Goal: Transaction & Acquisition: Register for event/course

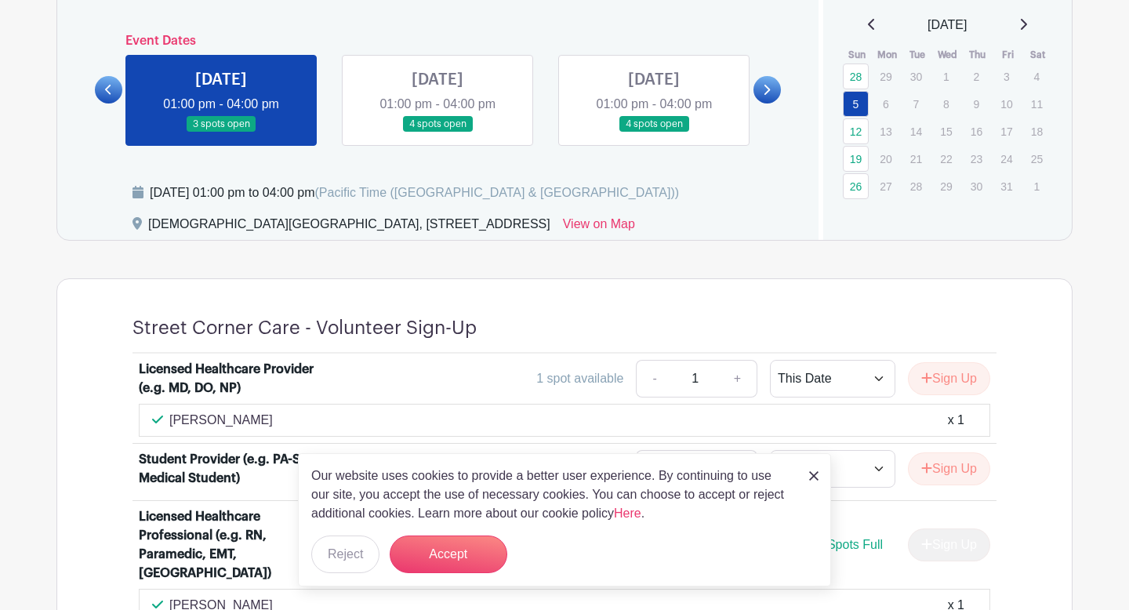
scroll to position [746, 0]
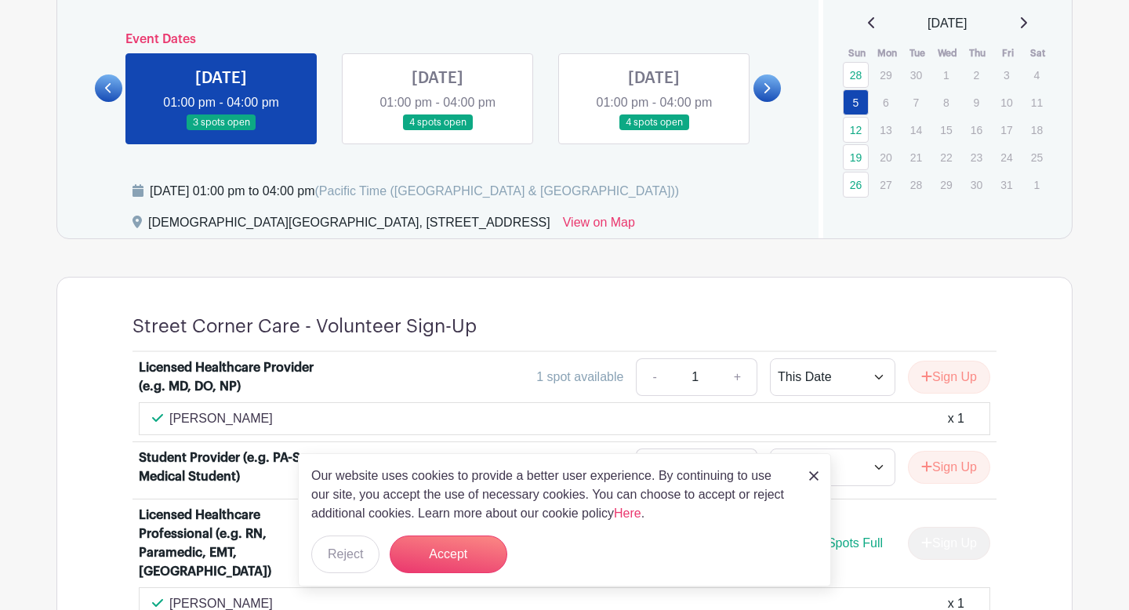
click at [437, 131] on link at bounding box center [437, 131] width 0 height 0
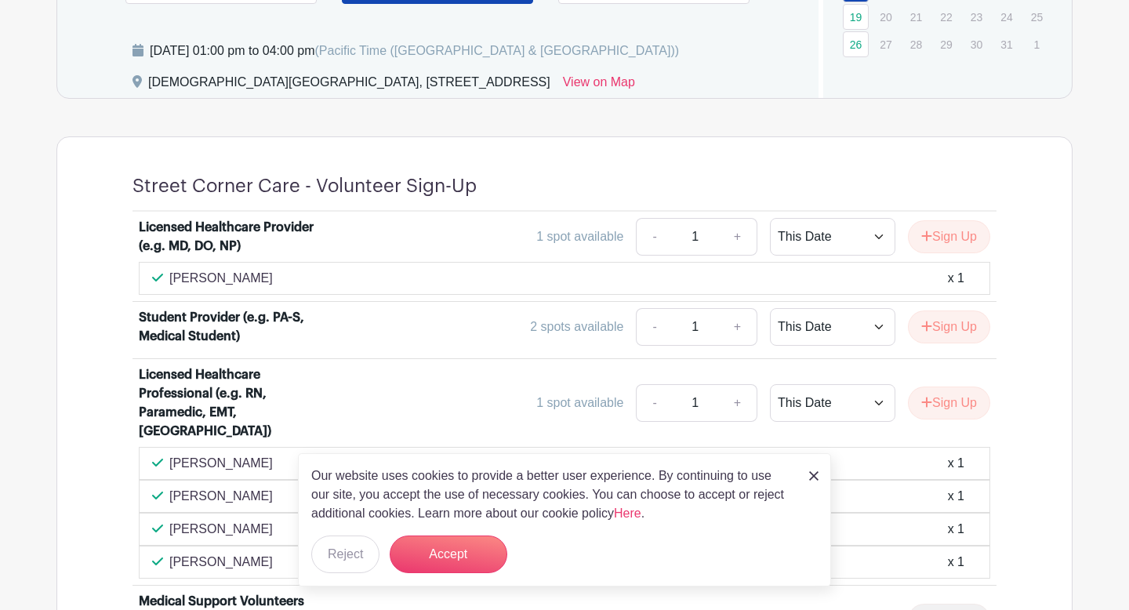
scroll to position [896, 0]
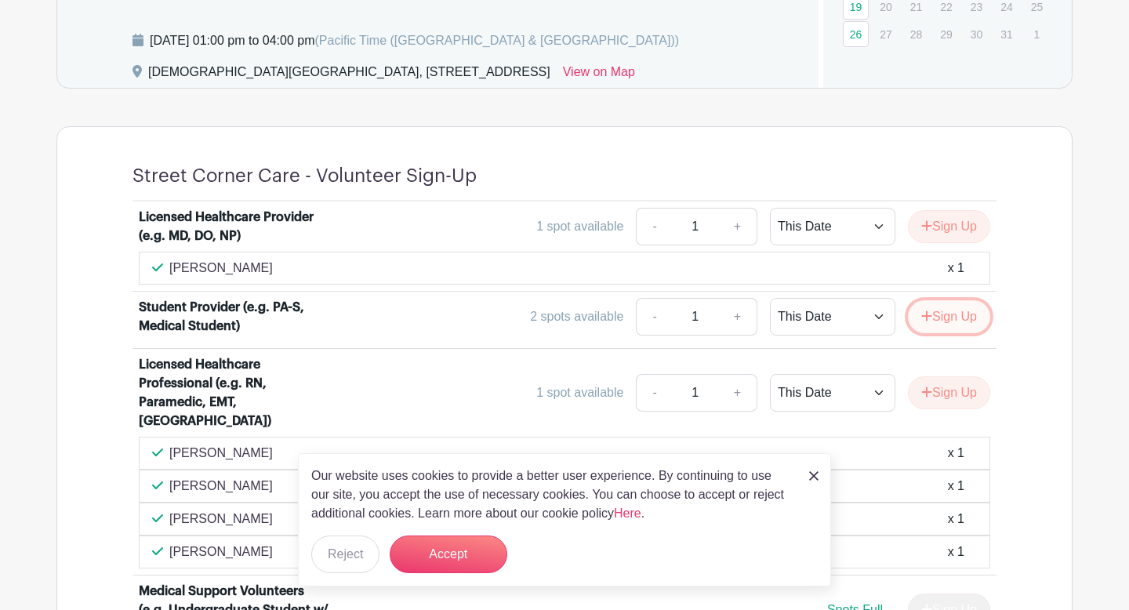
click at [931, 318] on button "Sign Up" at bounding box center [949, 316] width 82 height 33
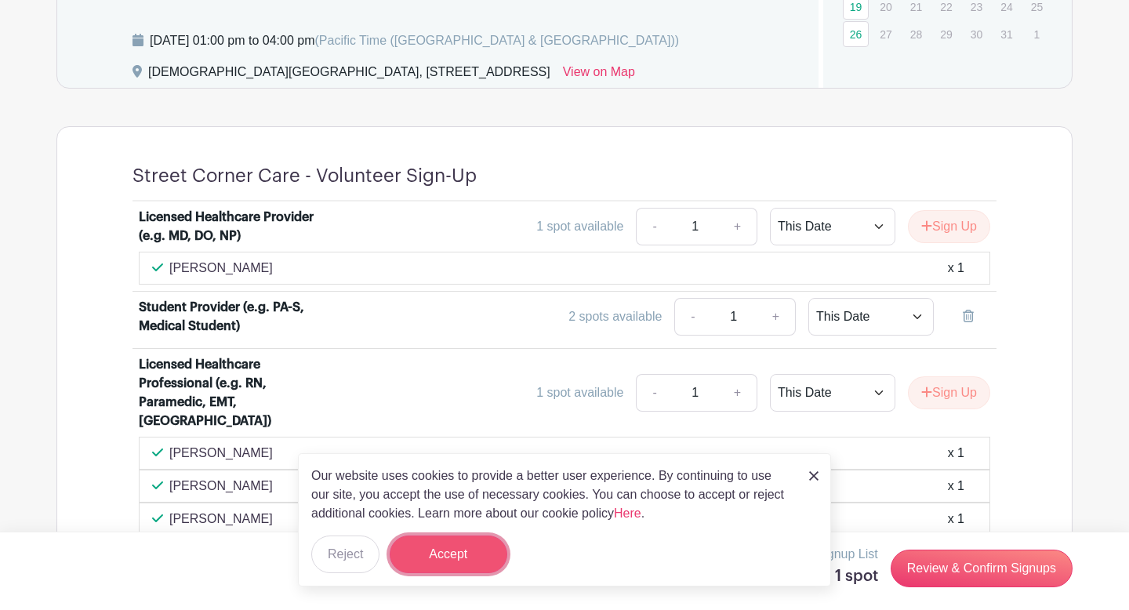
click at [426, 539] on button "Accept" at bounding box center [449, 554] width 118 height 38
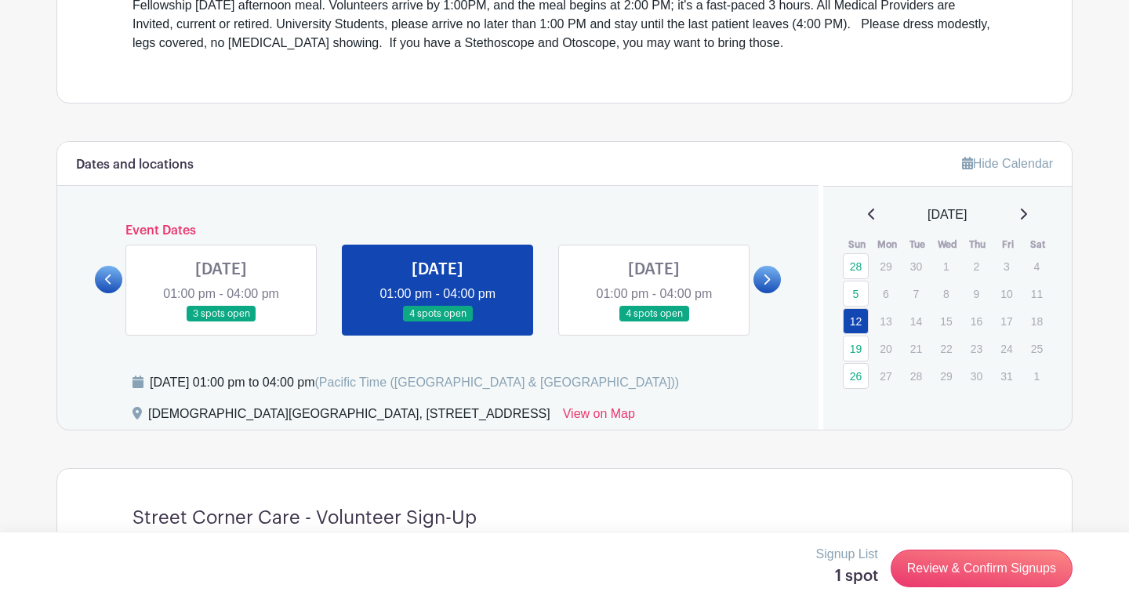
scroll to position [528, 0]
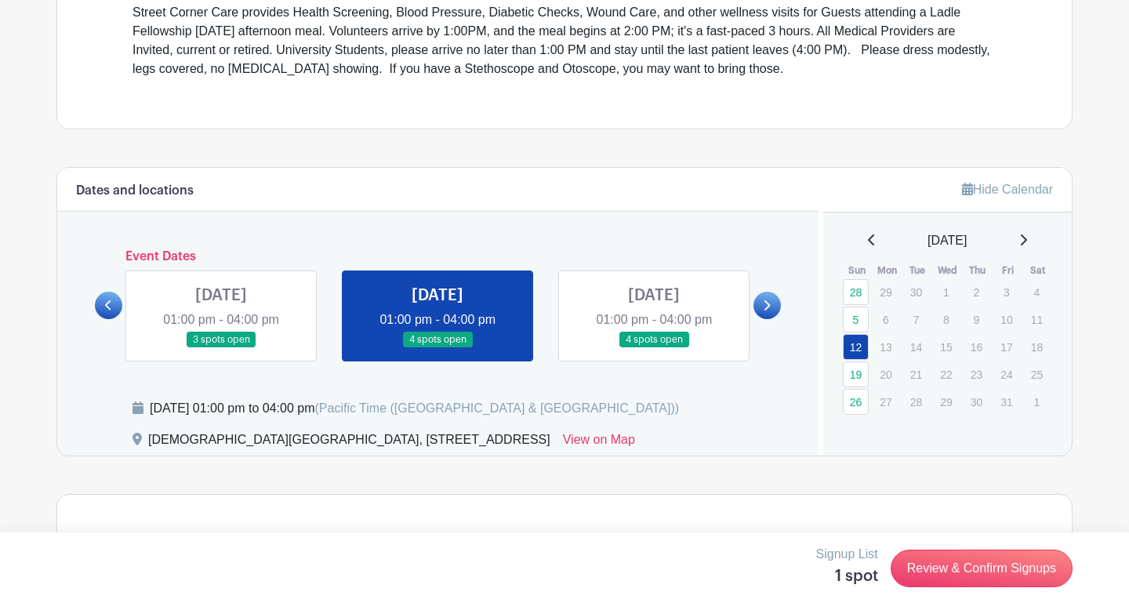
click at [654, 348] on link at bounding box center [654, 348] width 0 height 0
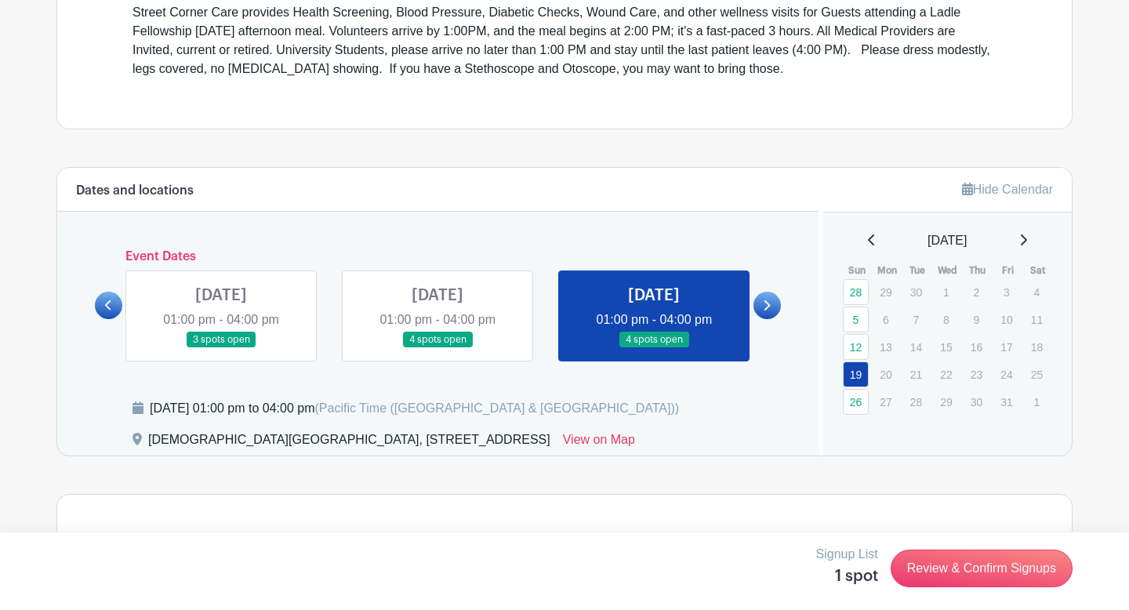
click at [774, 305] on link at bounding box center [766, 305] width 27 height 27
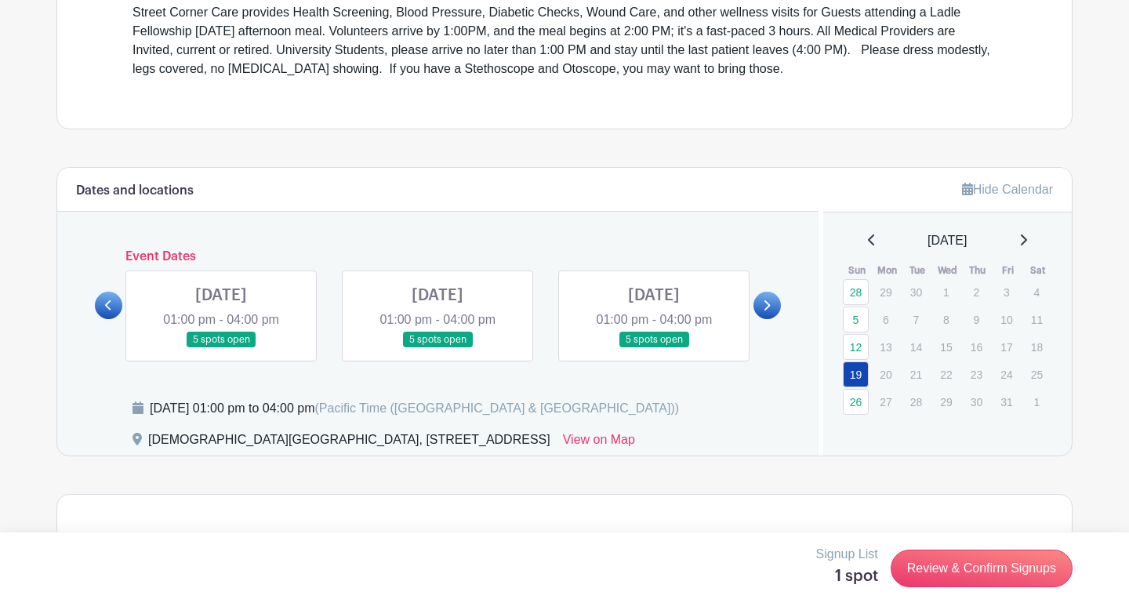
click at [221, 348] on link at bounding box center [221, 348] width 0 height 0
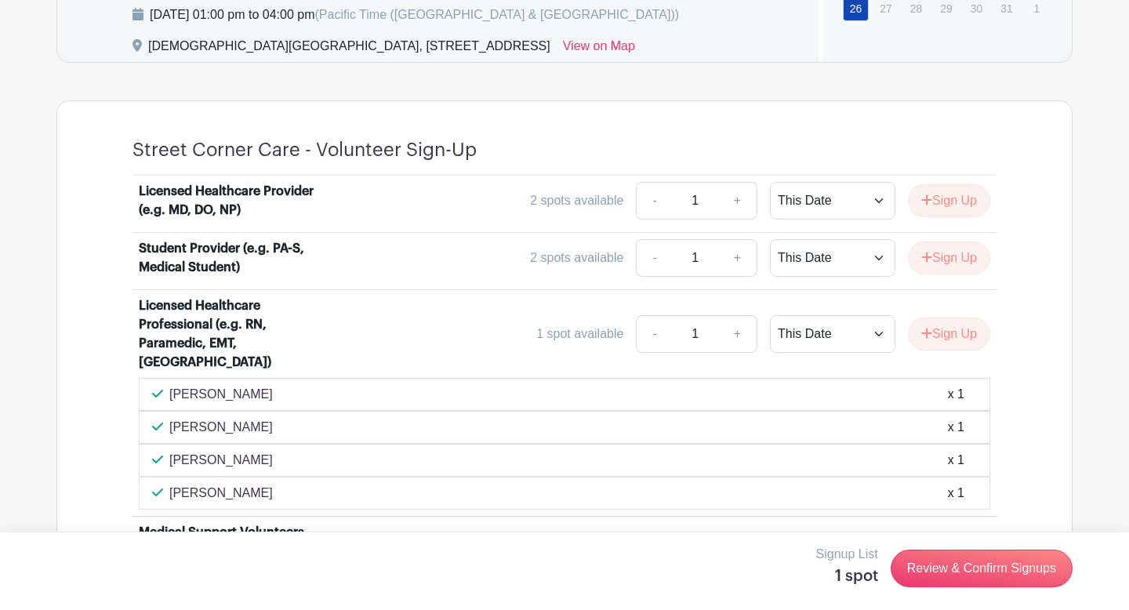
scroll to position [946, 0]
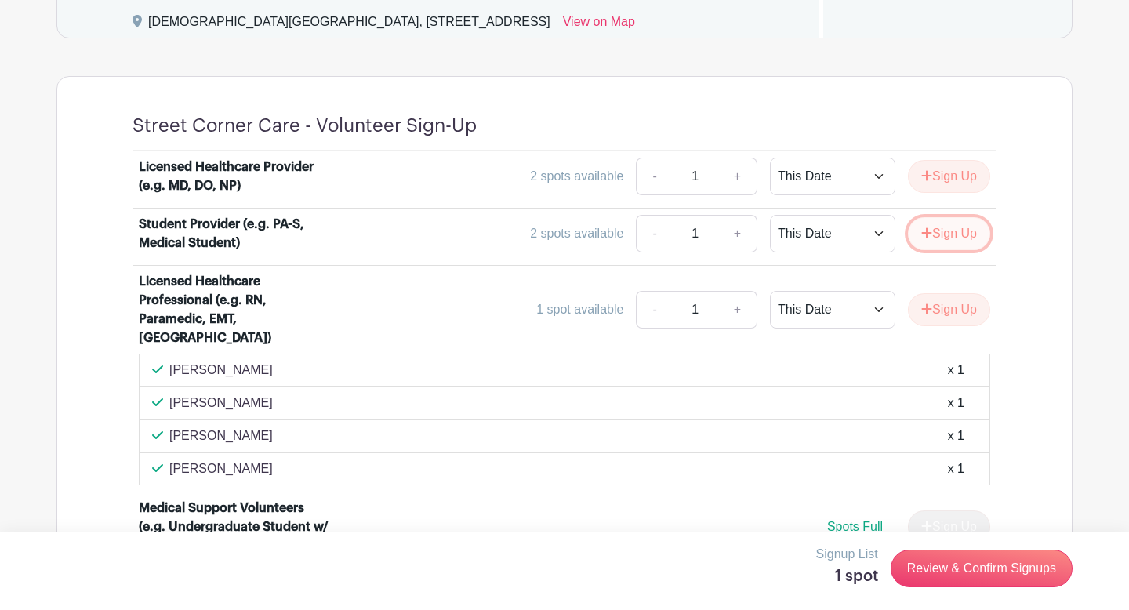
click at [970, 234] on button "Sign Up" at bounding box center [949, 233] width 82 height 33
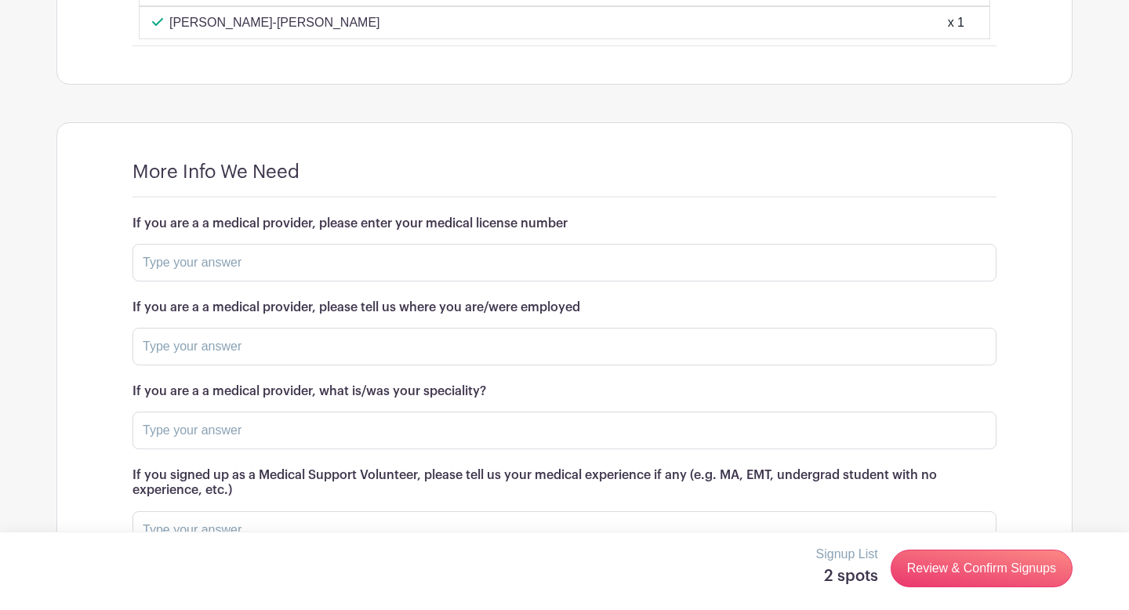
scroll to position [1675, 0]
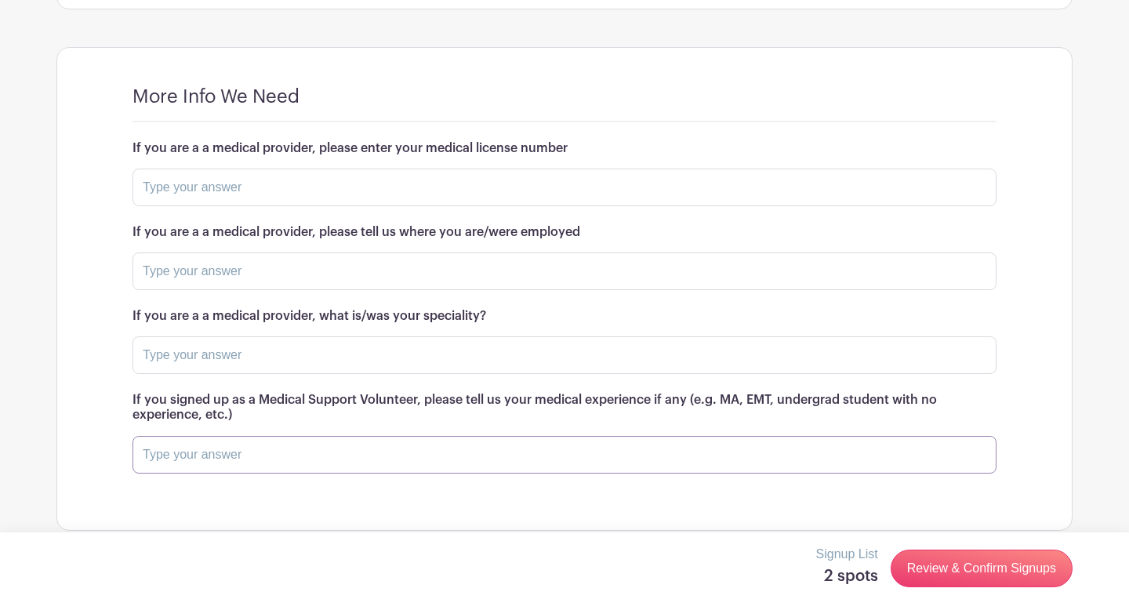
click at [316, 436] on input "text" at bounding box center [564, 455] width 864 height 38
type input "M"
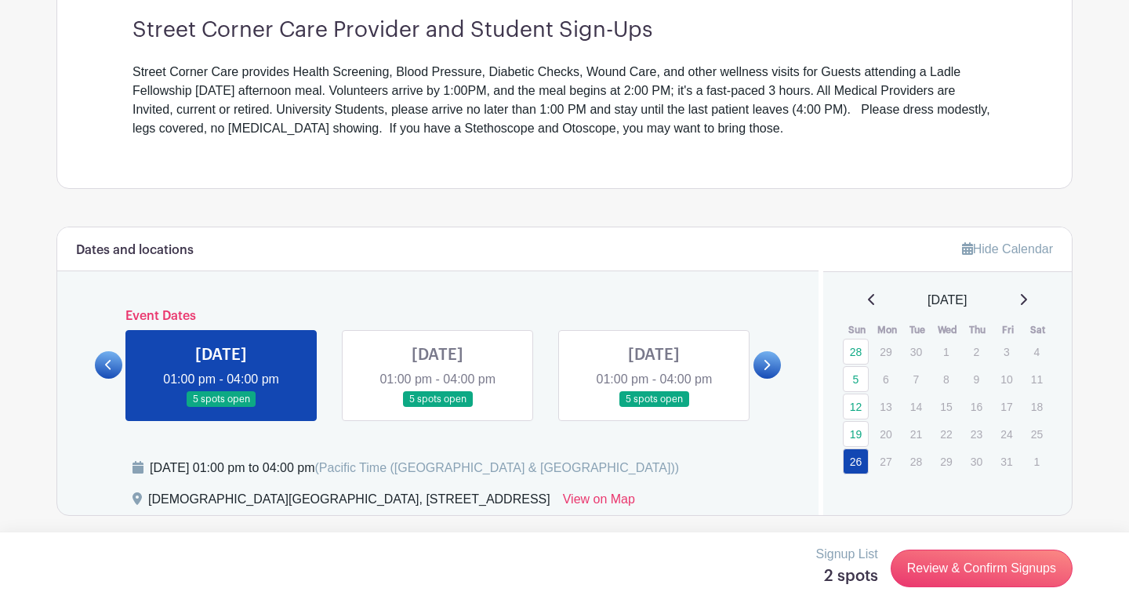
scroll to position [475, 0]
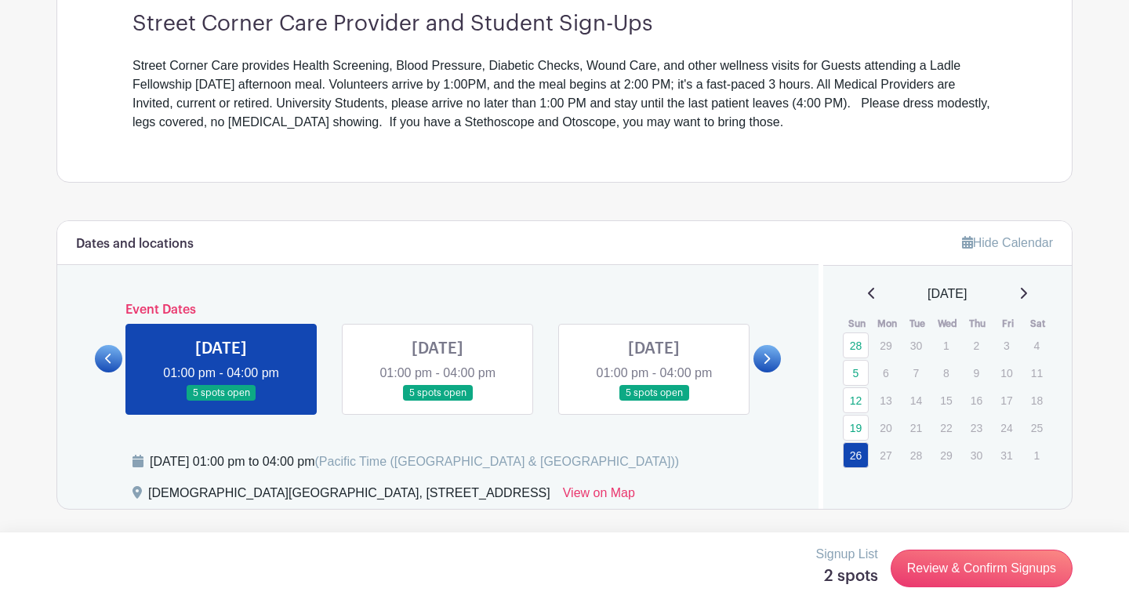
click at [103, 356] on link at bounding box center [108, 358] width 27 height 27
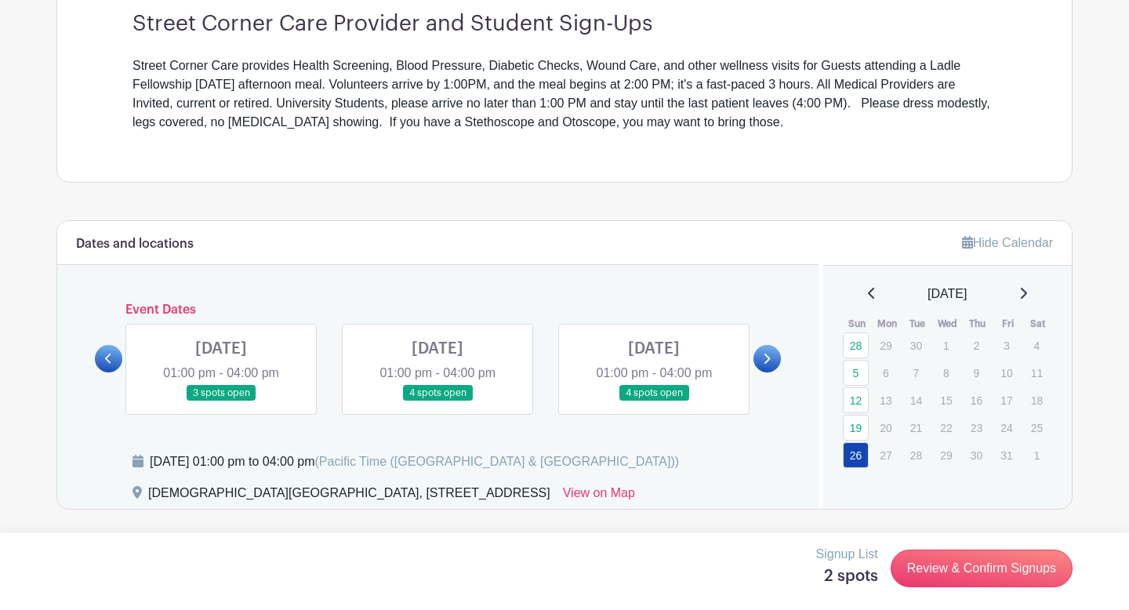
click at [1027, 296] on icon at bounding box center [1024, 293] width 6 height 11
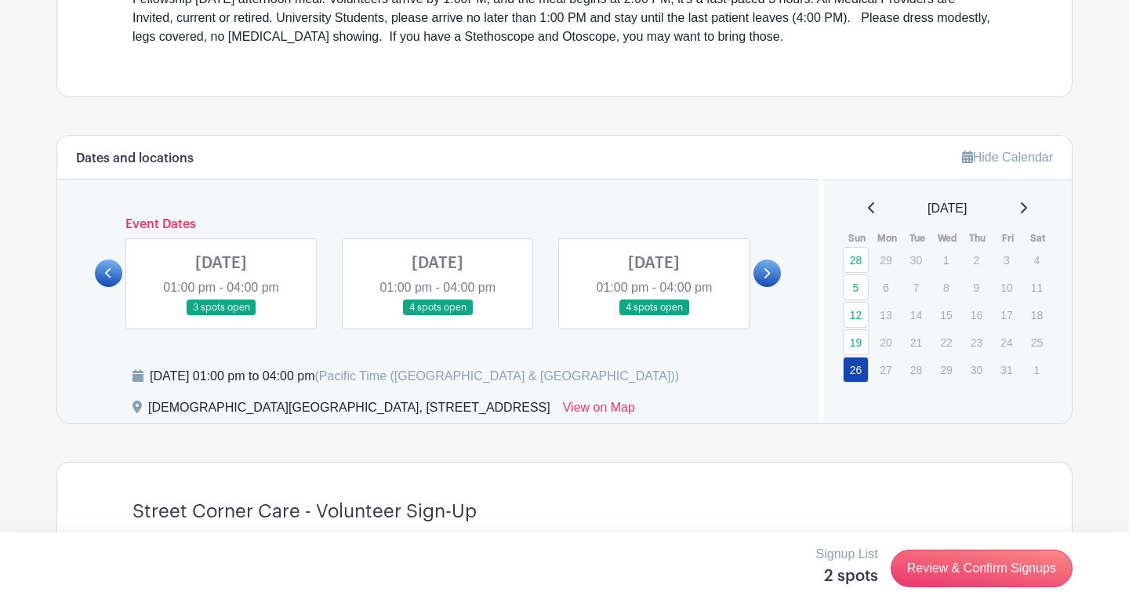
scroll to position [589, 0]
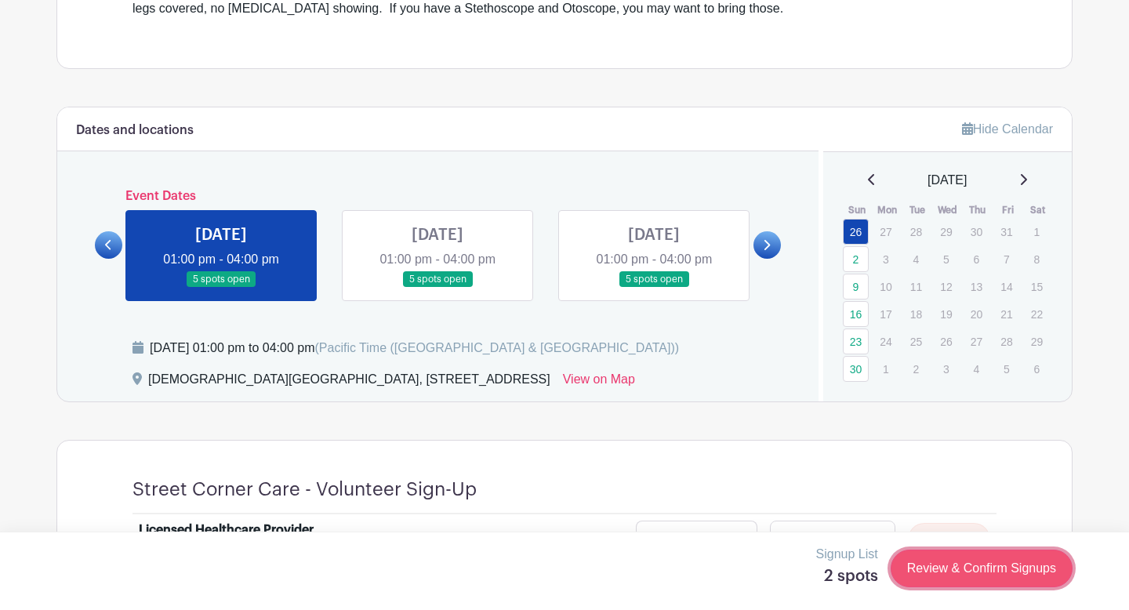
click at [939, 574] on link "Review & Confirm Signups" at bounding box center [982, 569] width 182 height 38
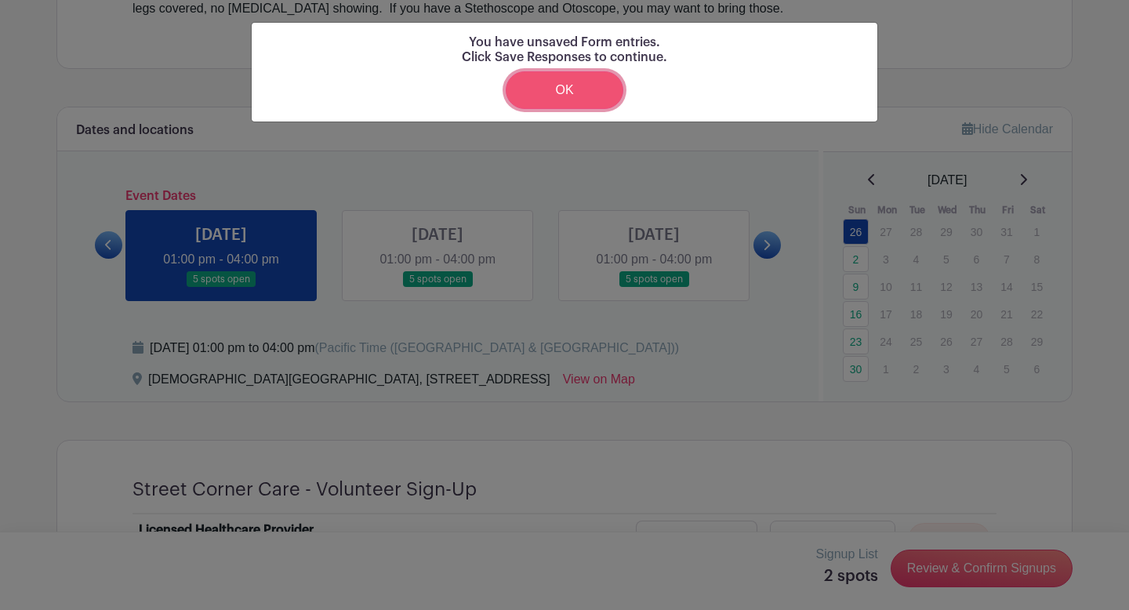
click at [582, 98] on link "OK" at bounding box center [565, 90] width 118 height 38
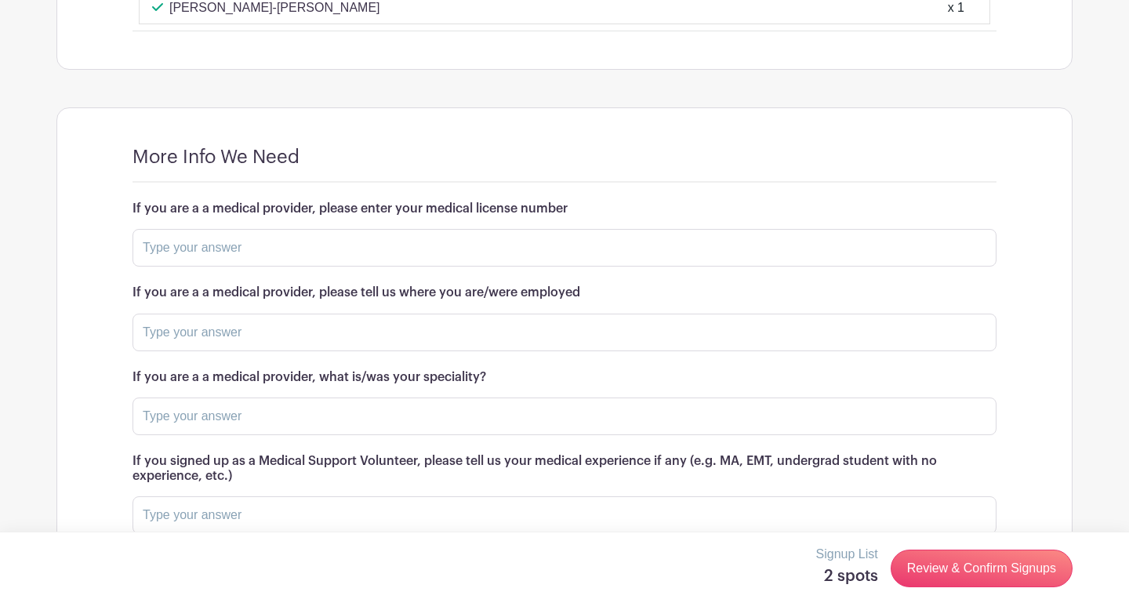
scroll to position [1726, 0]
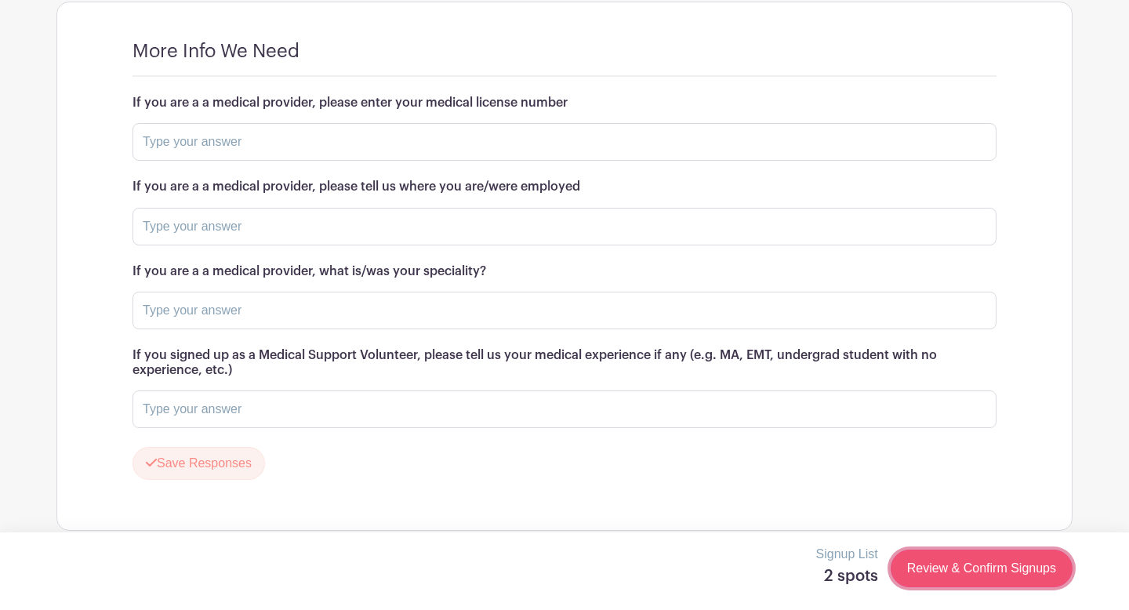
click at [939, 571] on link "Review & Confirm Signups" at bounding box center [982, 569] width 182 height 38
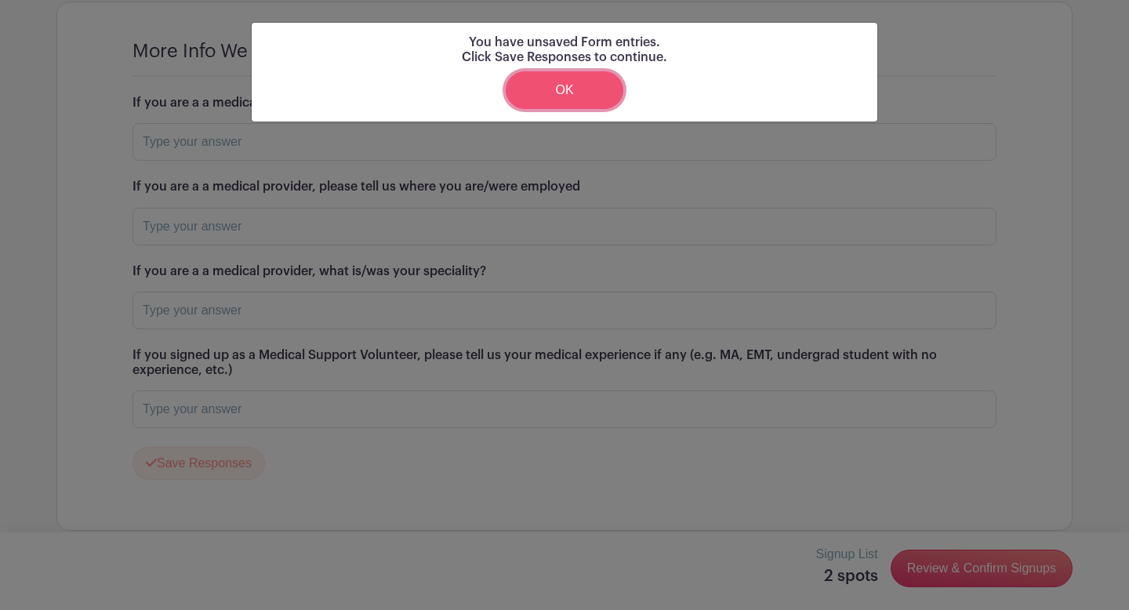
click at [570, 85] on link "OK" at bounding box center [565, 90] width 118 height 38
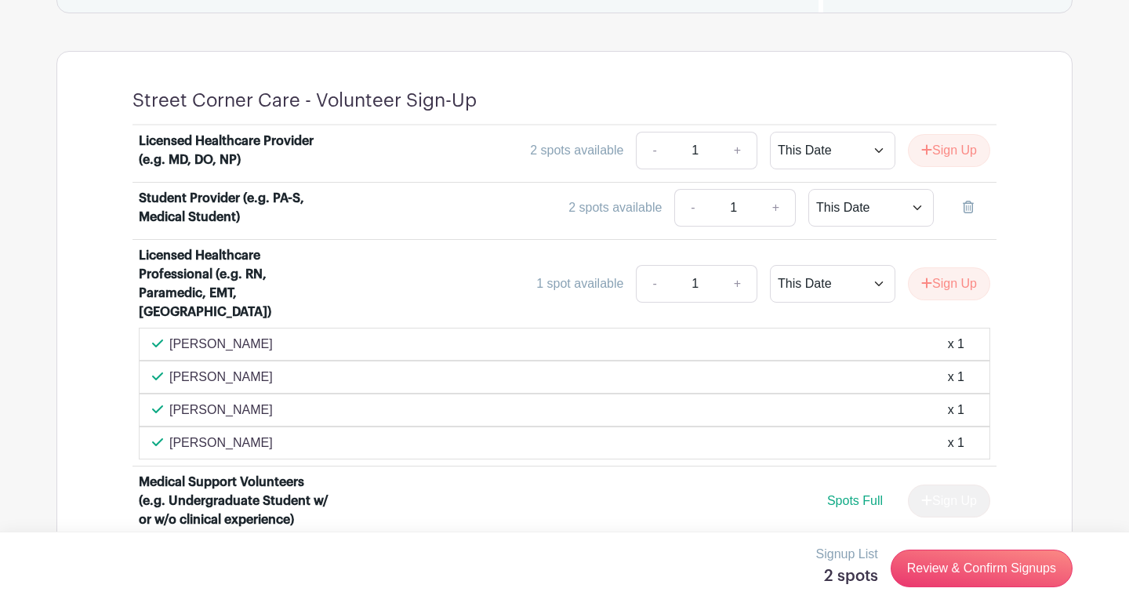
scroll to position [977, 0]
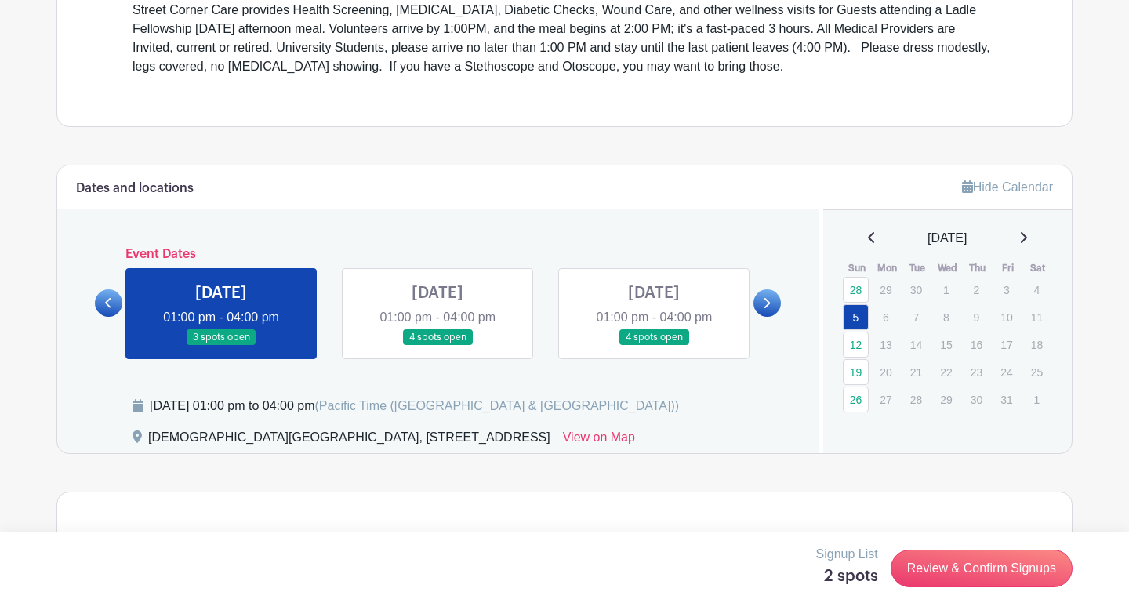
scroll to position [539, 0]
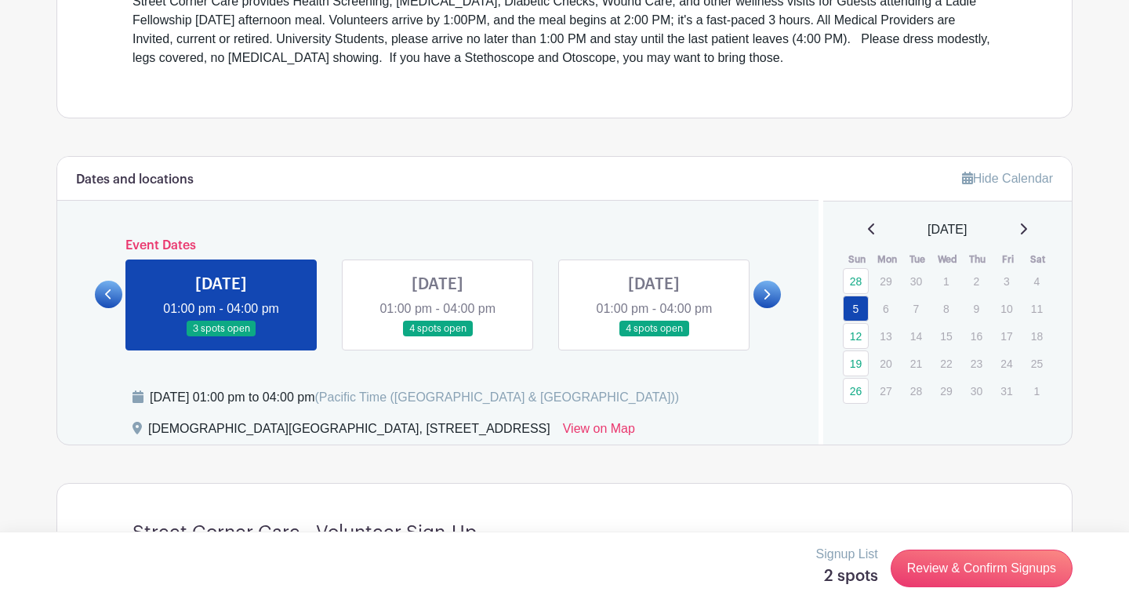
click at [437, 337] on link at bounding box center [437, 337] width 0 height 0
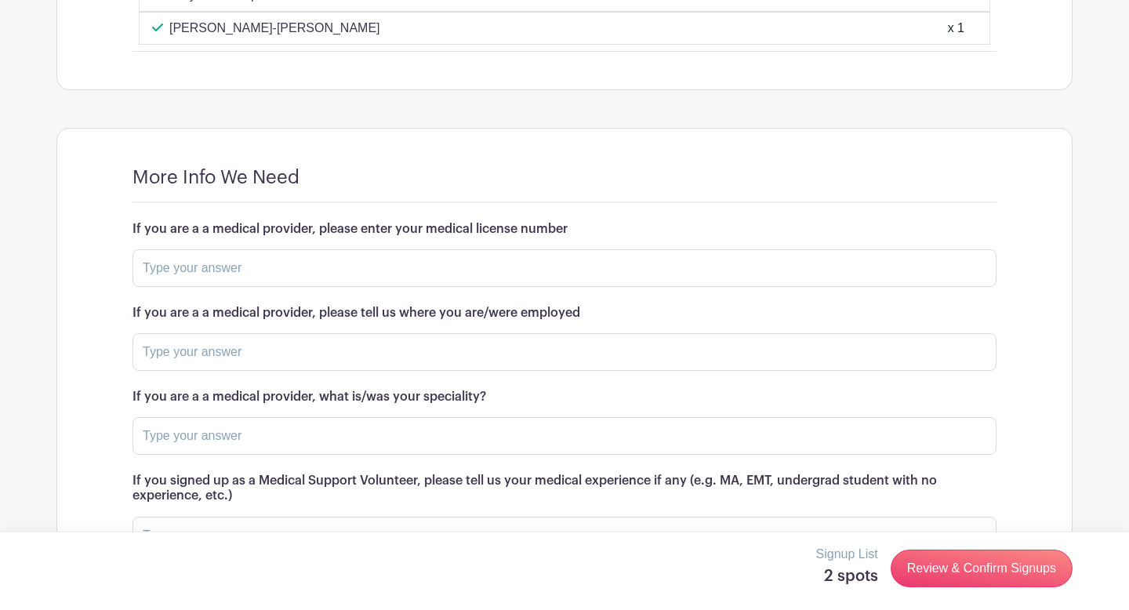
scroll to position [1708, 0]
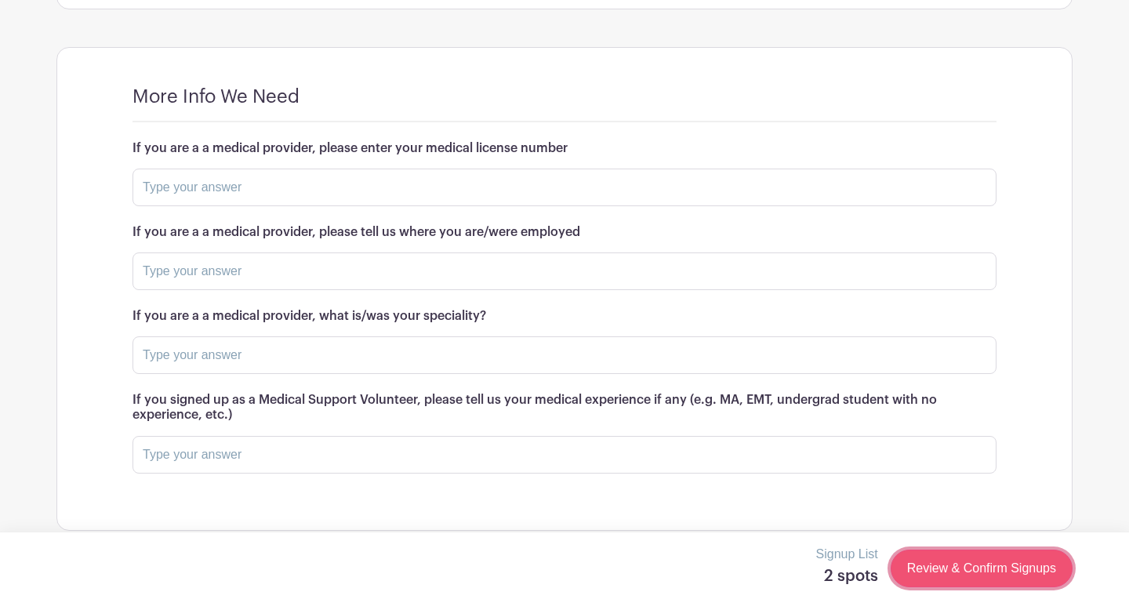
click at [904, 553] on link "Review & Confirm Signups" at bounding box center [982, 569] width 182 height 38
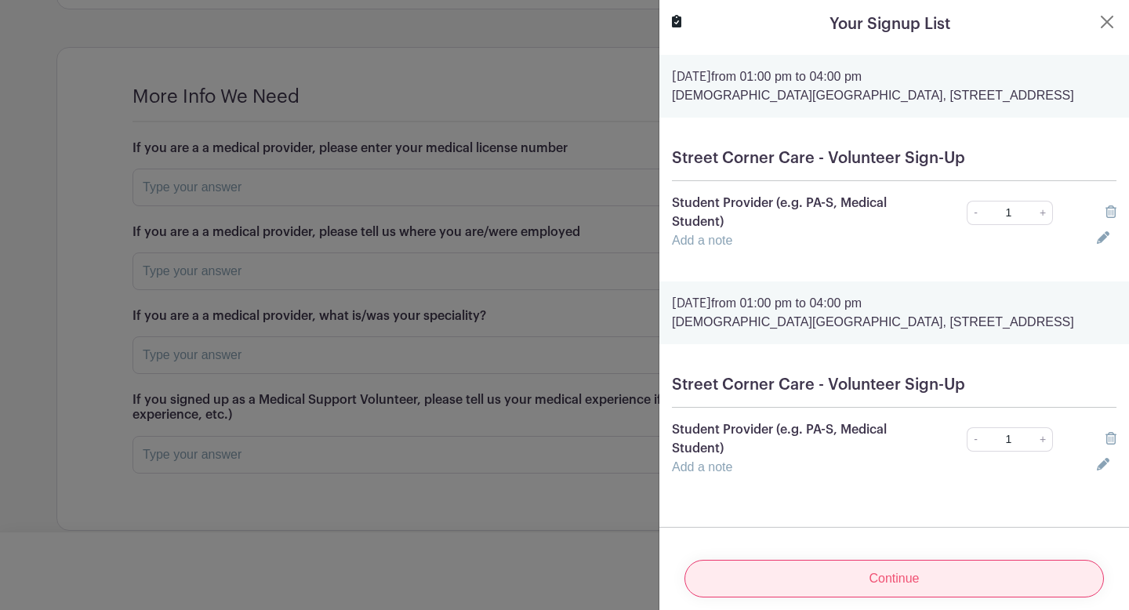
click at [858, 567] on input "Continue" at bounding box center [893, 579] width 419 height 38
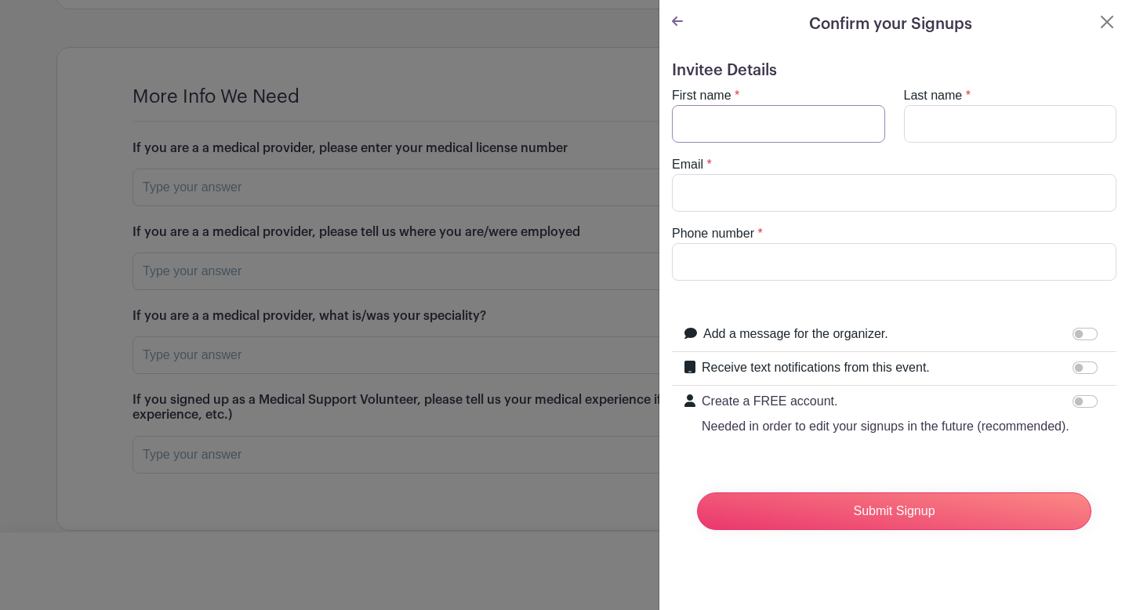
click at [759, 111] on input "First name" at bounding box center [778, 124] width 213 height 38
type input "Isabella"
type input "Cuturrufo"
type input "icuturrufo831@gmail.com"
type input "8317137768"
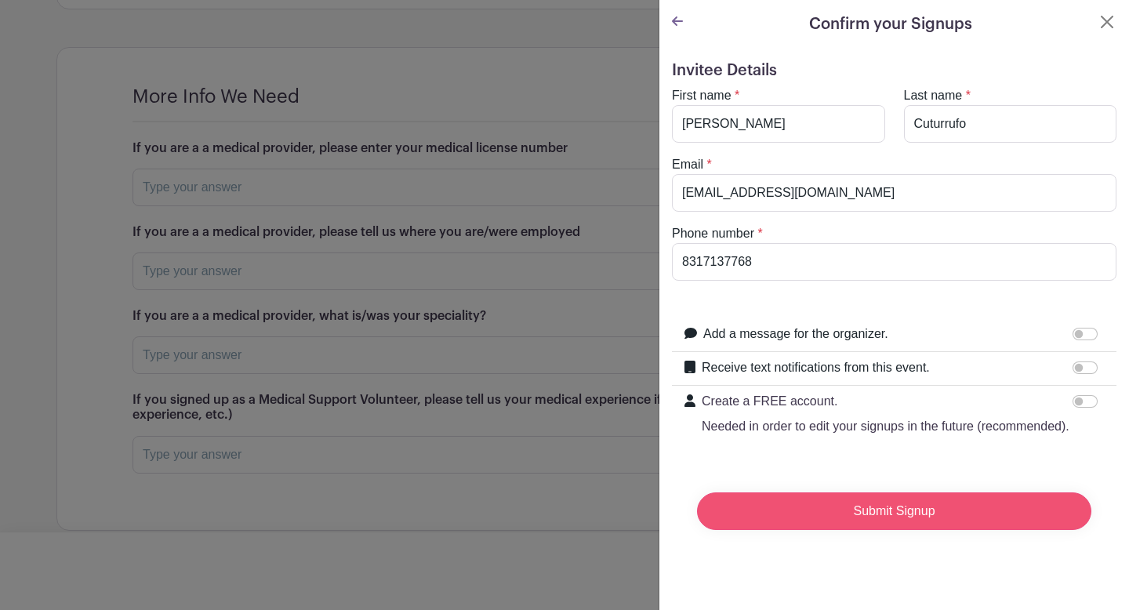
click at [832, 518] on input "Submit Signup" at bounding box center [894, 511] width 394 height 38
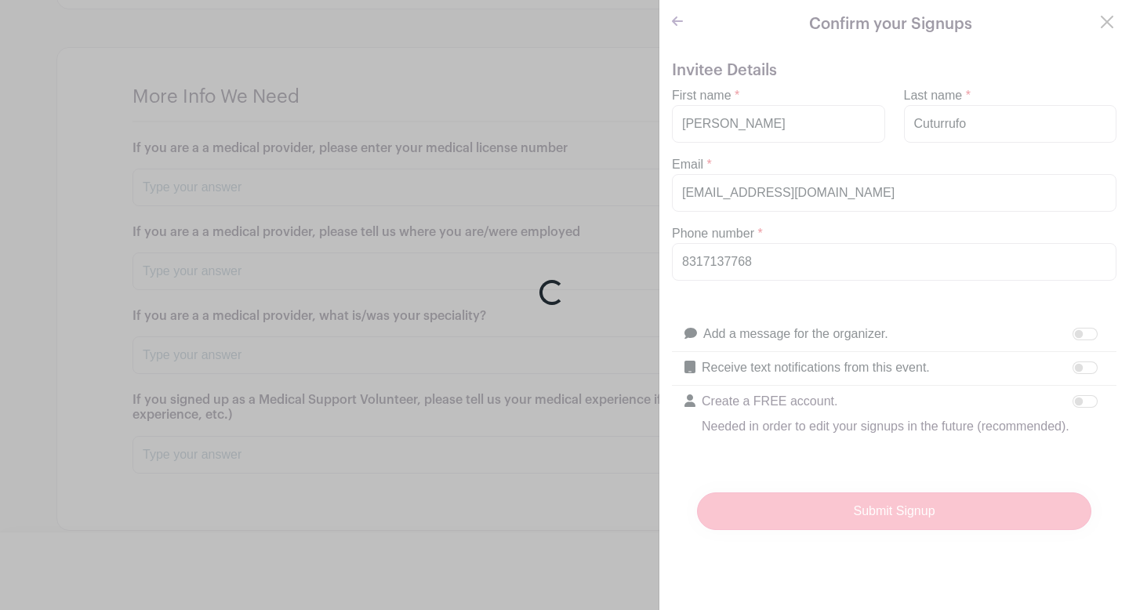
scroll to position [1741, 0]
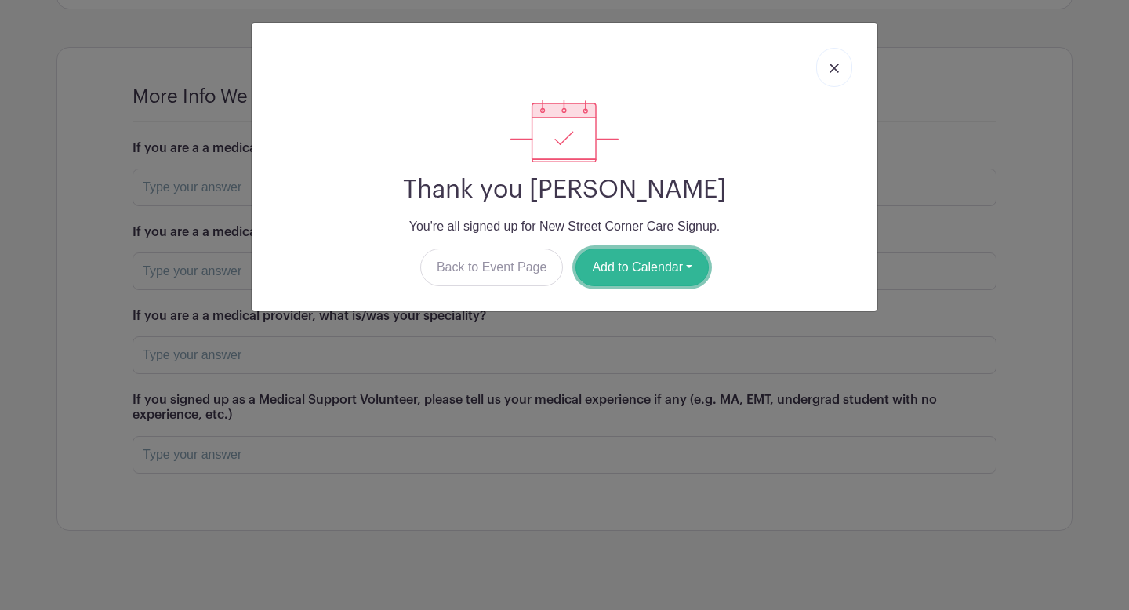
click at [651, 274] on button "Add to Calendar" at bounding box center [641, 268] width 133 height 38
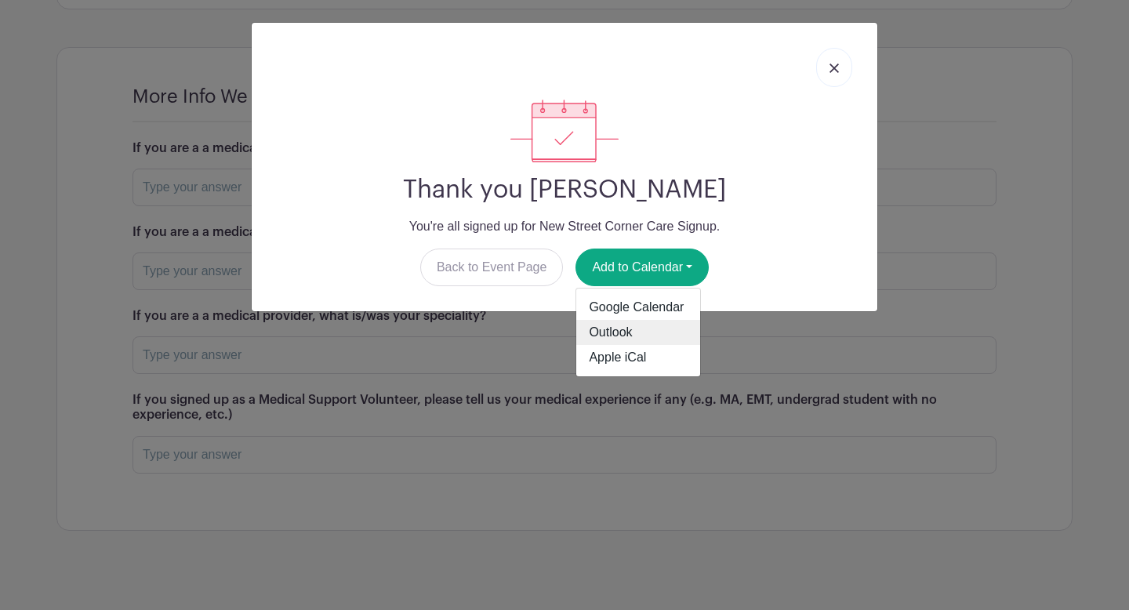
click at [628, 342] on link "Outlook" at bounding box center [638, 332] width 124 height 25
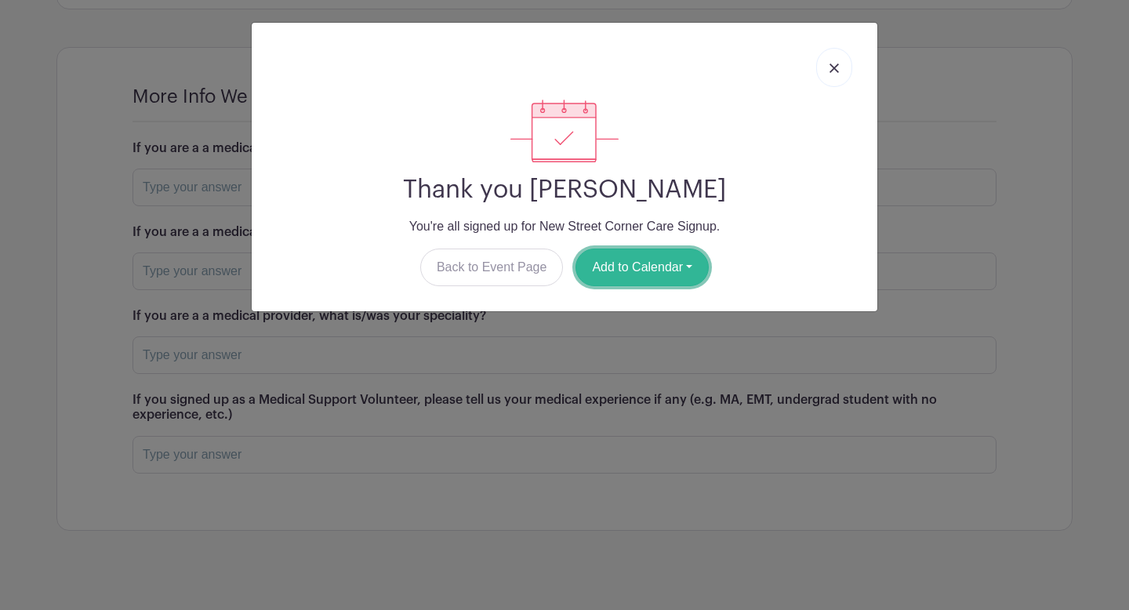
click at [640, 281] on button "Add to Calendar" at bounding box center [641, 268] width 133 height 38
